Goal: Task Accomplishment & Management: Complete application form

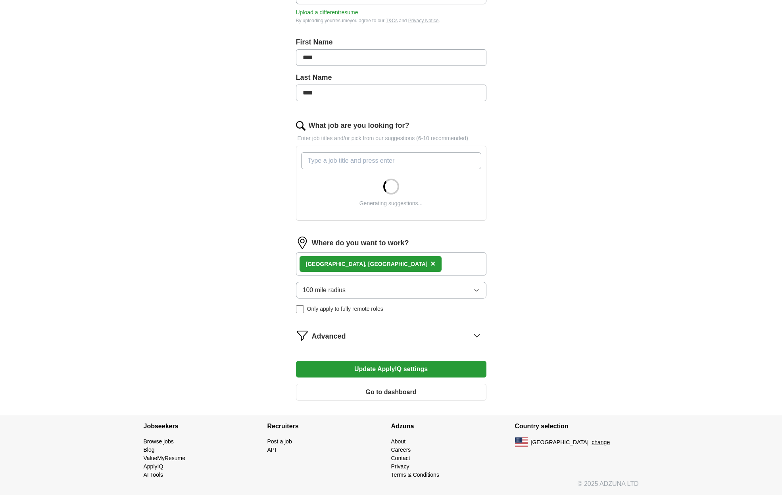
scroll to position [146, 0]
click at [478, 290] on icon "button" at bounding box center [477, 290] width 4 height 2
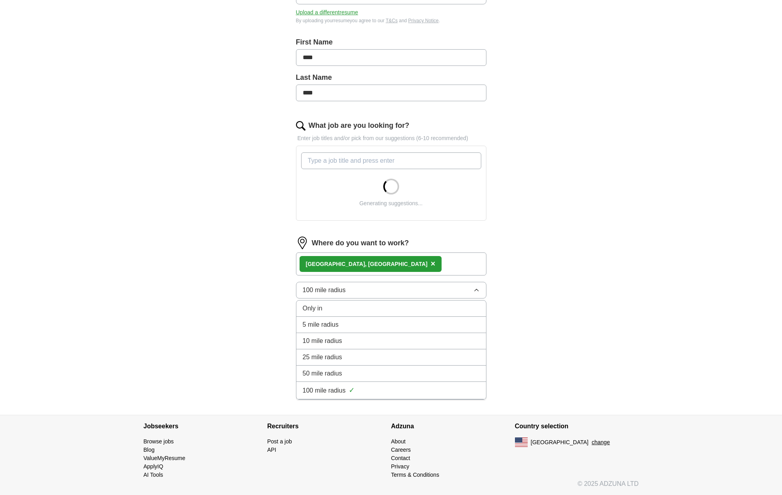
click at [383, 357] on div "25 mile radius" at bounding box center [391, 357] width 177 height 10
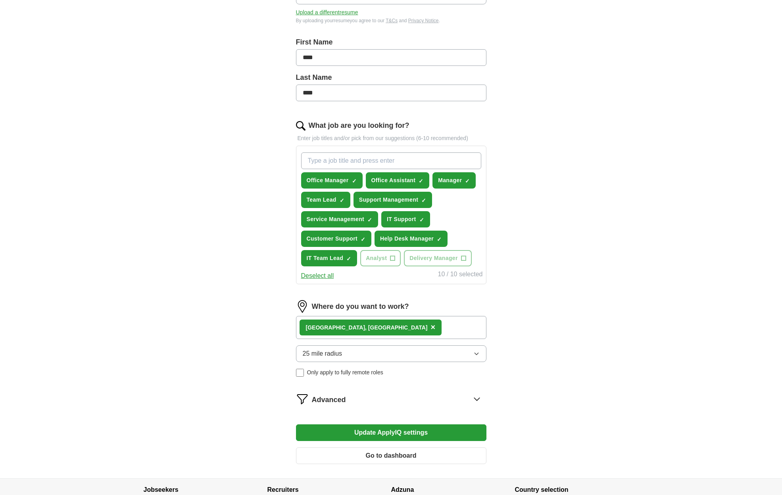
click at [0, 0] on span "×" at bounding box center [0, 0] width 0 height 0
type input "o"
type input "c"
click at [472, 161] on input "What job are you looking for?" at bounding box center [391, 160] width 180 height 17
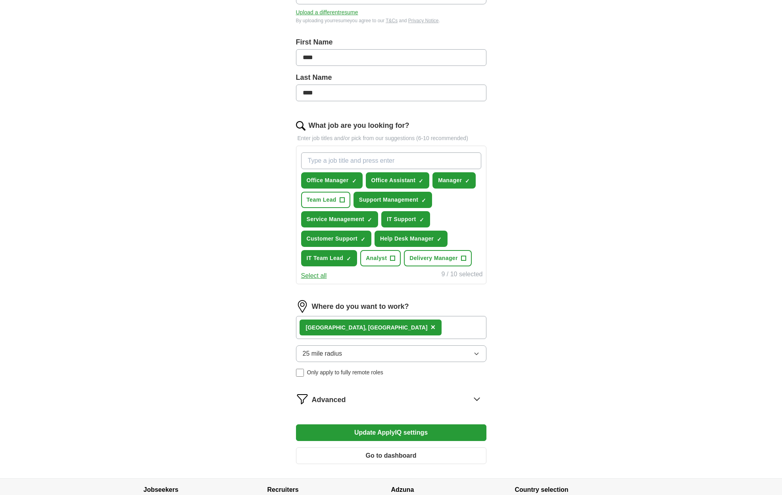
click at [435, 161] on input "What job are you looking for?" at bounding box center [391, 160] width 180 height 17
type input "Operations Support"
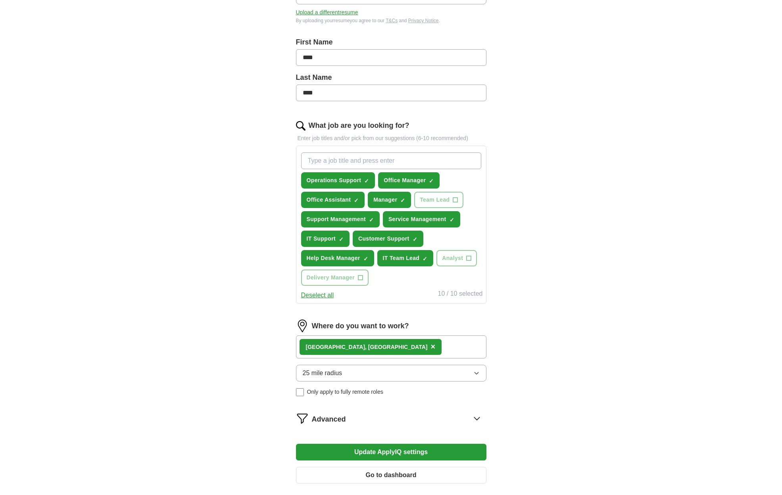
click at [402, 450] on button "Update ApplyIQ settings" at bounding box center [391, 452] width 190 height 17
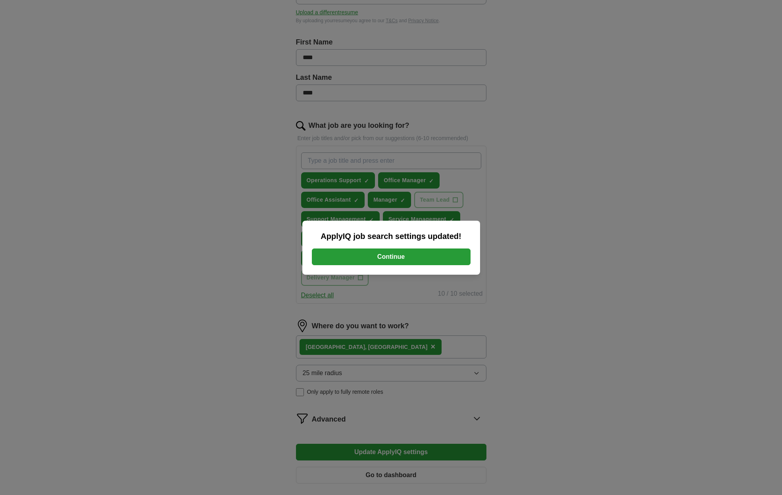
click at [427, 256] on button "Continue" at bounding box center [391, 256] width 159 height 17
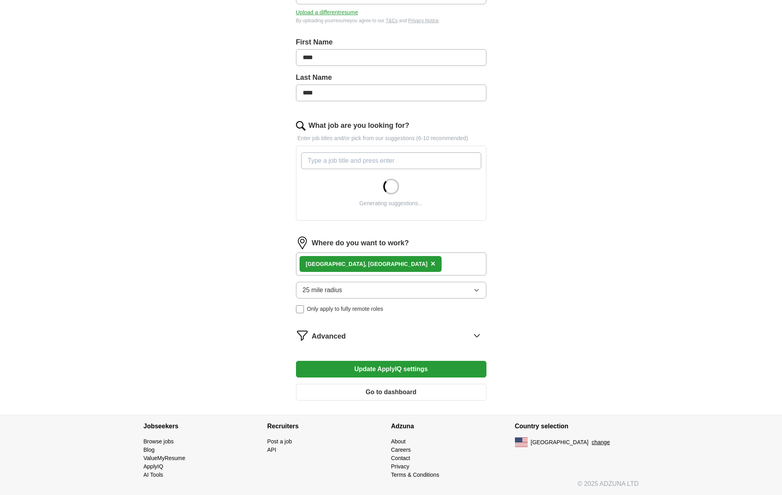
scroll to position [146, 0]
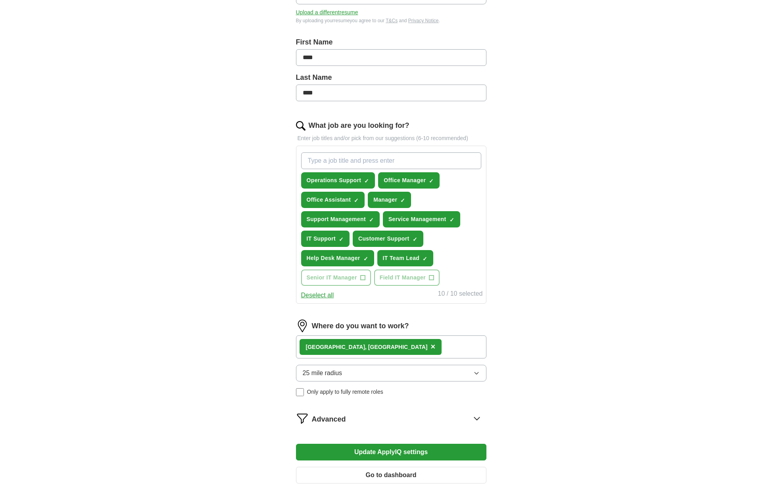
click at [0, 0] on span "×" at bounding box center [0, 0] width 0 height 0
type input "Operations"
click at [321, 448] on button "Update ApplyIQ settings" at bounding box center [391, 452] width 190 height 17
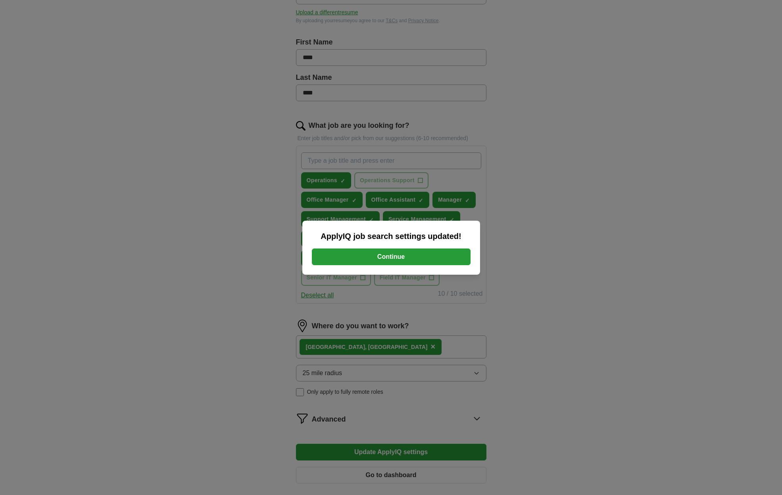
click at [329, 258] on button "Continue" at bounding box center [391, 256] width 159 height 17
